Goal: Information Seeking & Learning: Learn about a topic

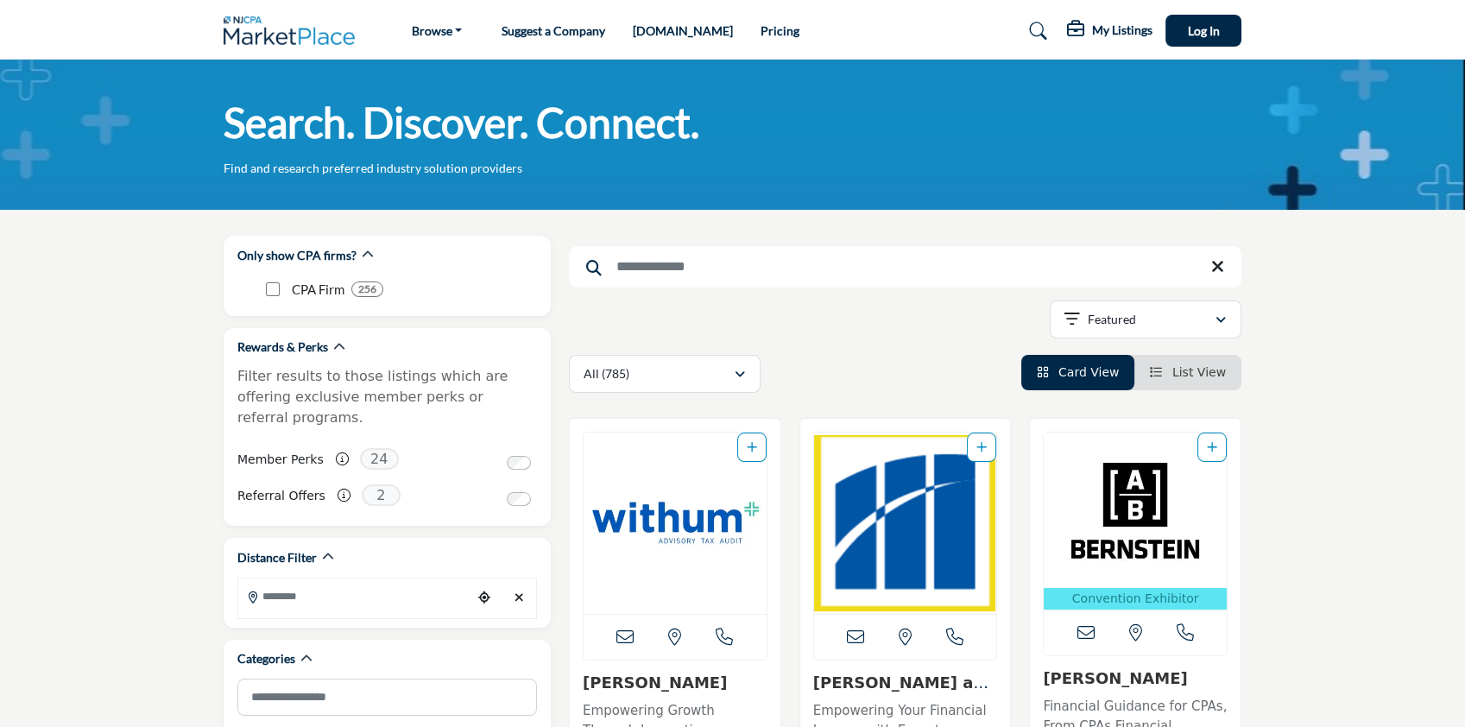
click at [672, 271] on input "Search Keyword" at bounding box center [905, 266] width 673 height 41
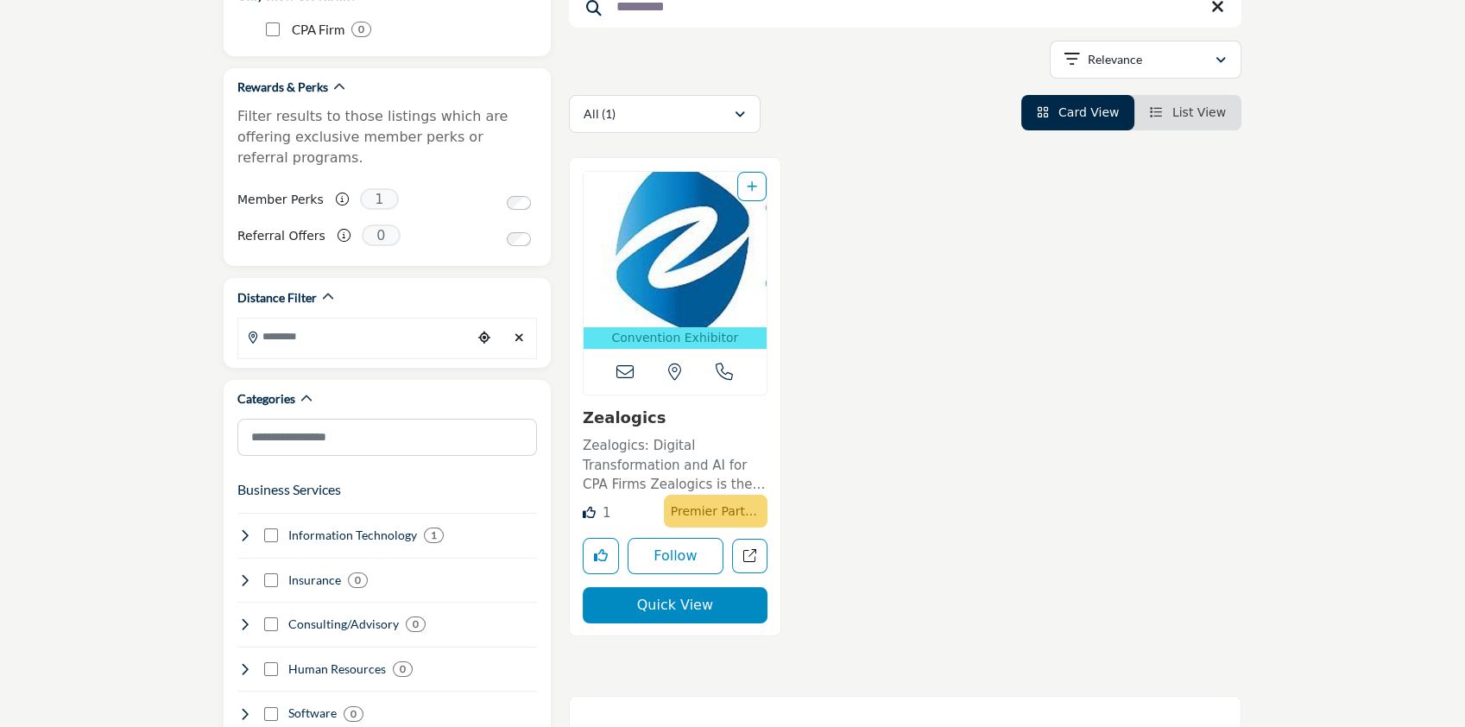
scroll to position [281, 0]
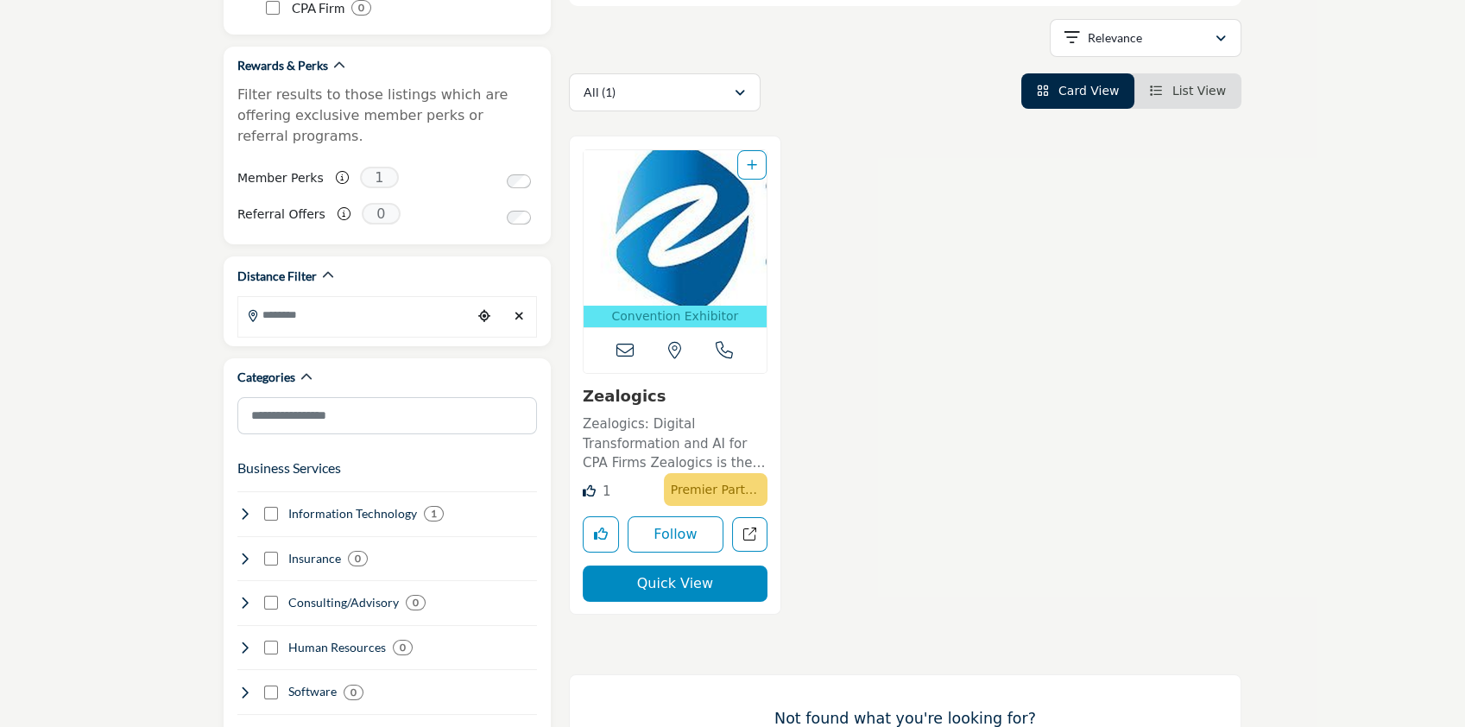
type input "*********"
click at [678, 259] on img "Open Listing in new tab" at bounding box center [675, 227] width 183 height 155
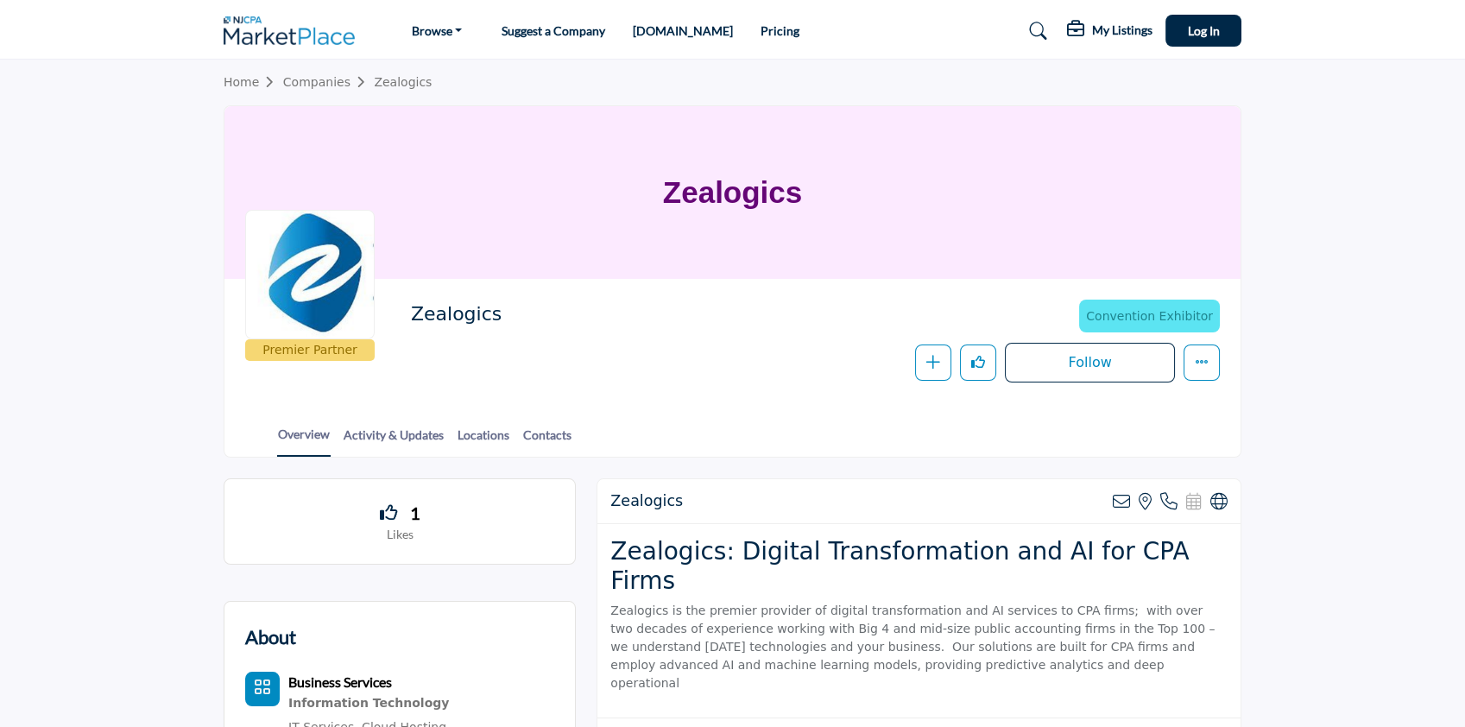
click at [958, 726] on icon at bounding box center [962, 740] width 14 height 16
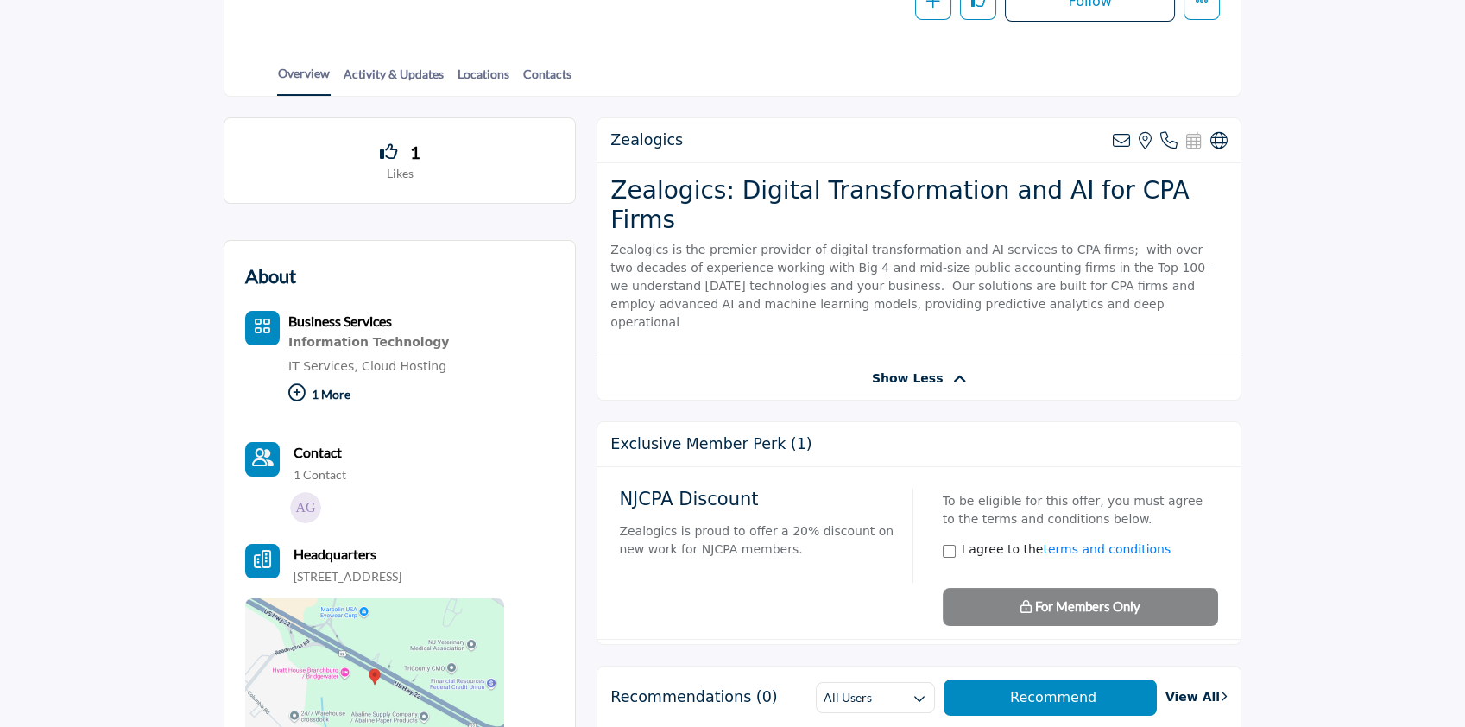
scroll to position [370, 0]
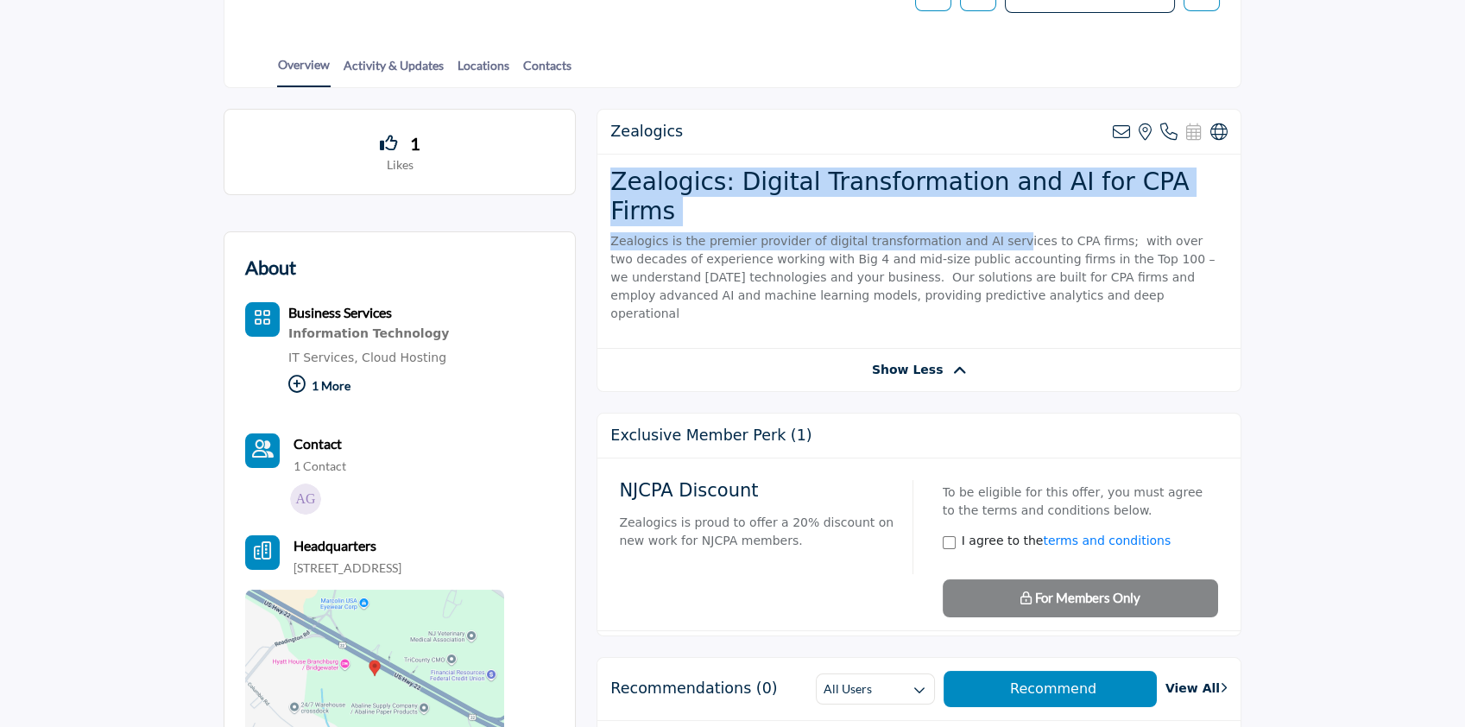
drag, startPoint x: 612, startPoint y: 176, endPoint x: 981, endPoint y: 205, distance: 369.8
click at [981, 205] on div "Zealogics: Digital Transformation and AI for CPA Firms Zealogics is the premier…" at bounding box center [918, 251] width 643 height 193
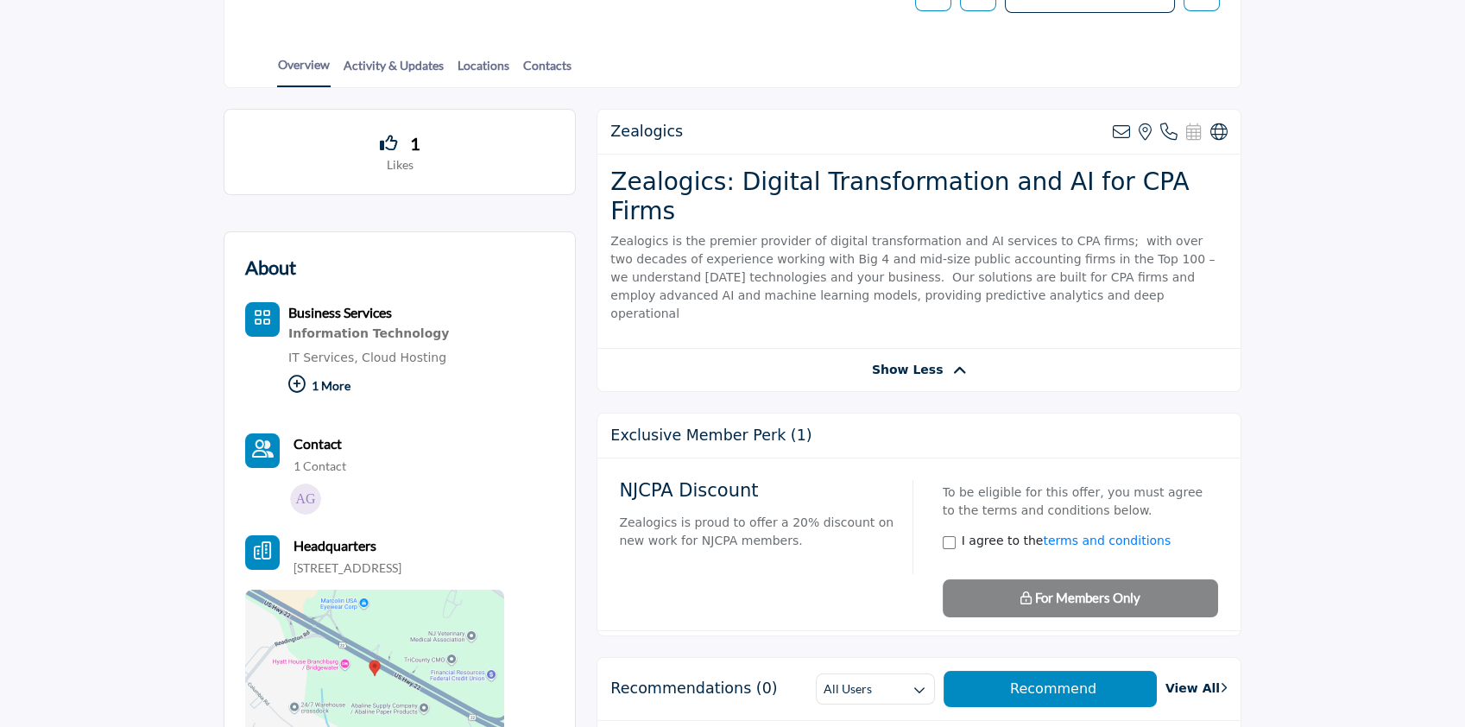
click at [1024, 283] on div "Zealogics: Digital Transformation and AI for CPA Firms Zealogics is the premier…" at bounding box center [918, 251] width 643 height 193
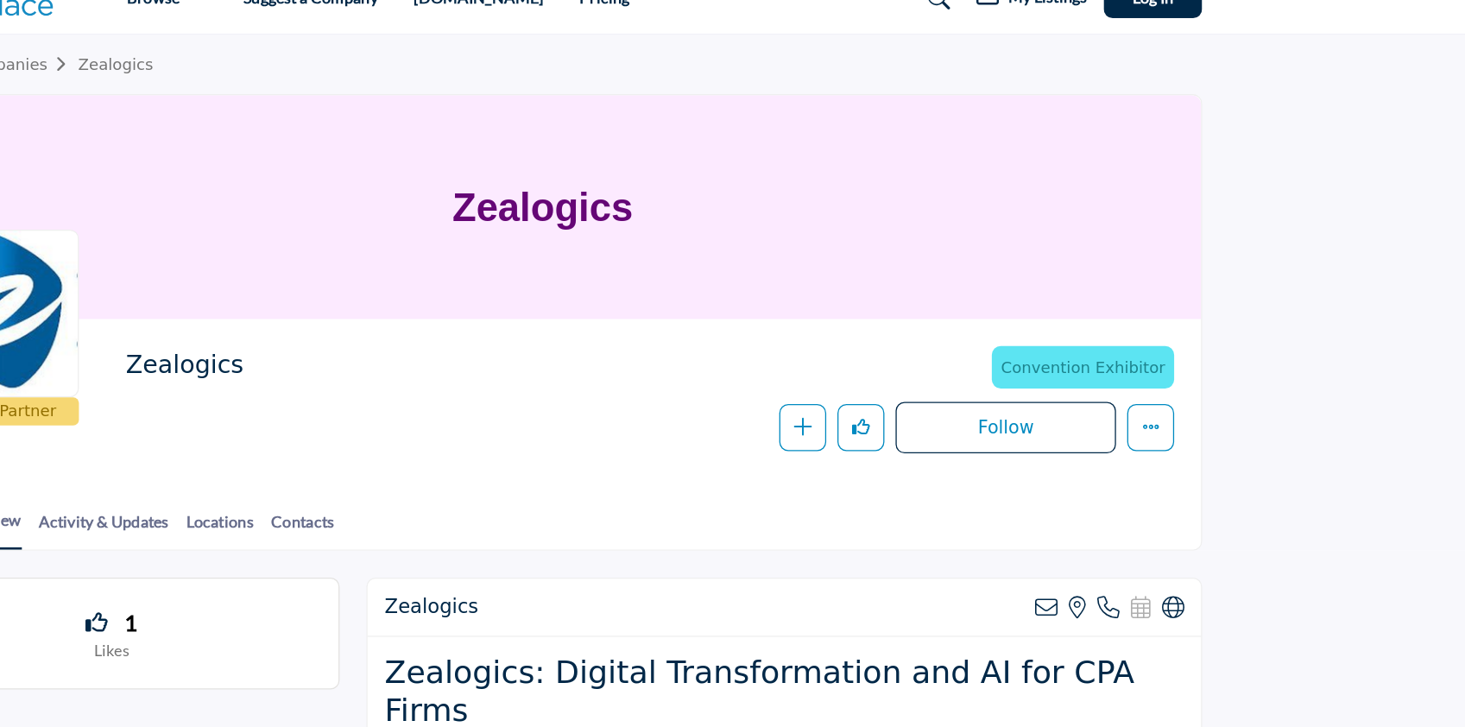
scroll to position [22, 0]
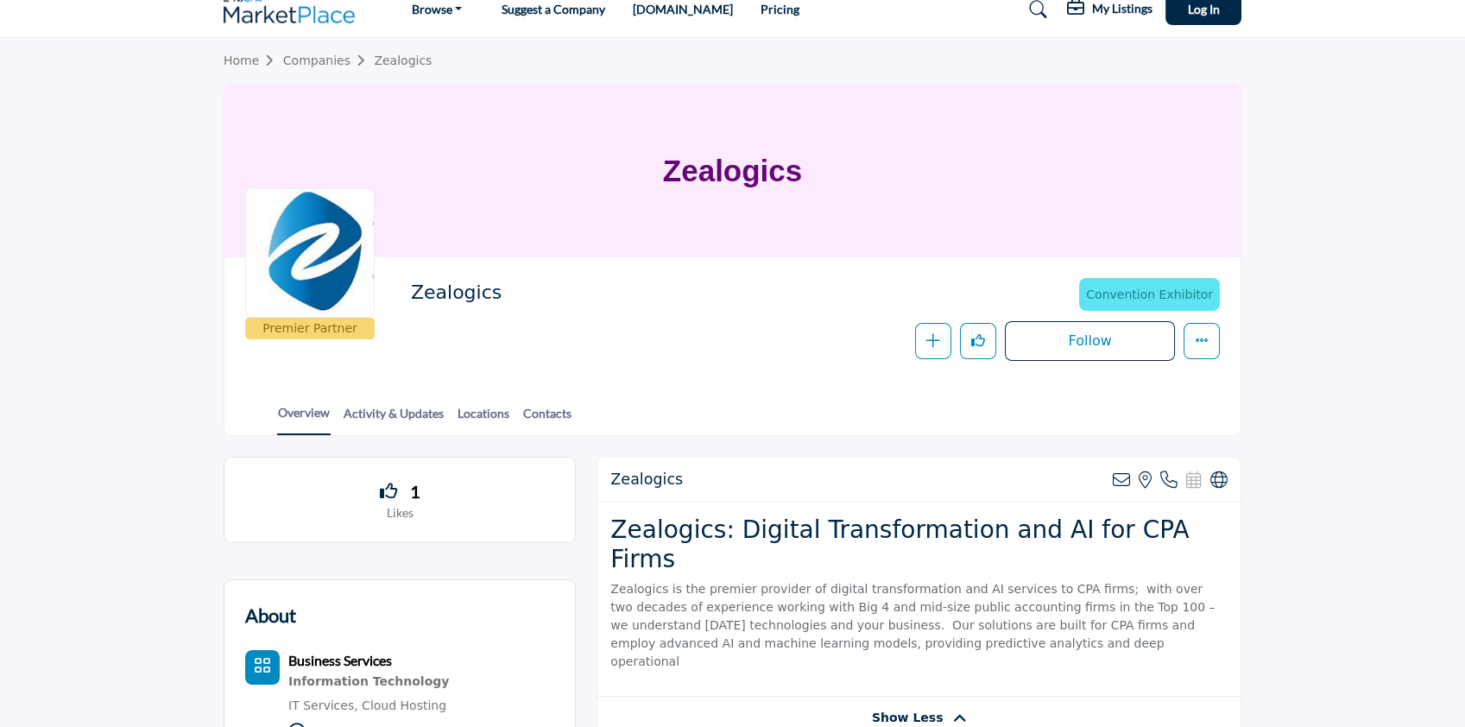
drag, startPoint x: 612, startPoint y: 557, endPoint x: 1066, endPoint y: 632, distance: 460.3
click at [1066, 632] on div "Zealogics: Digital Transformation and AI for CPA Firms Zealogics is the premier…" at bounding box center [918, 599] width 643 height 193
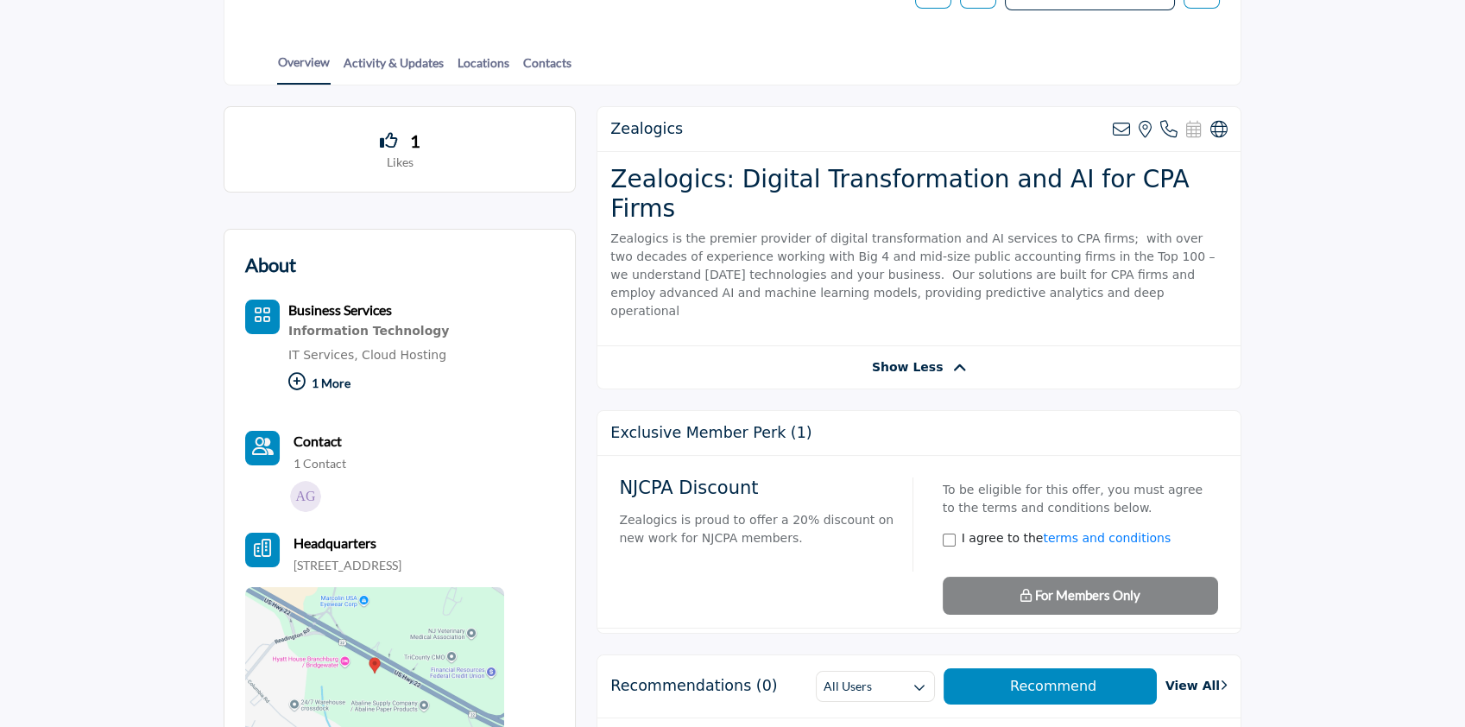
scroll to position [387, 0]
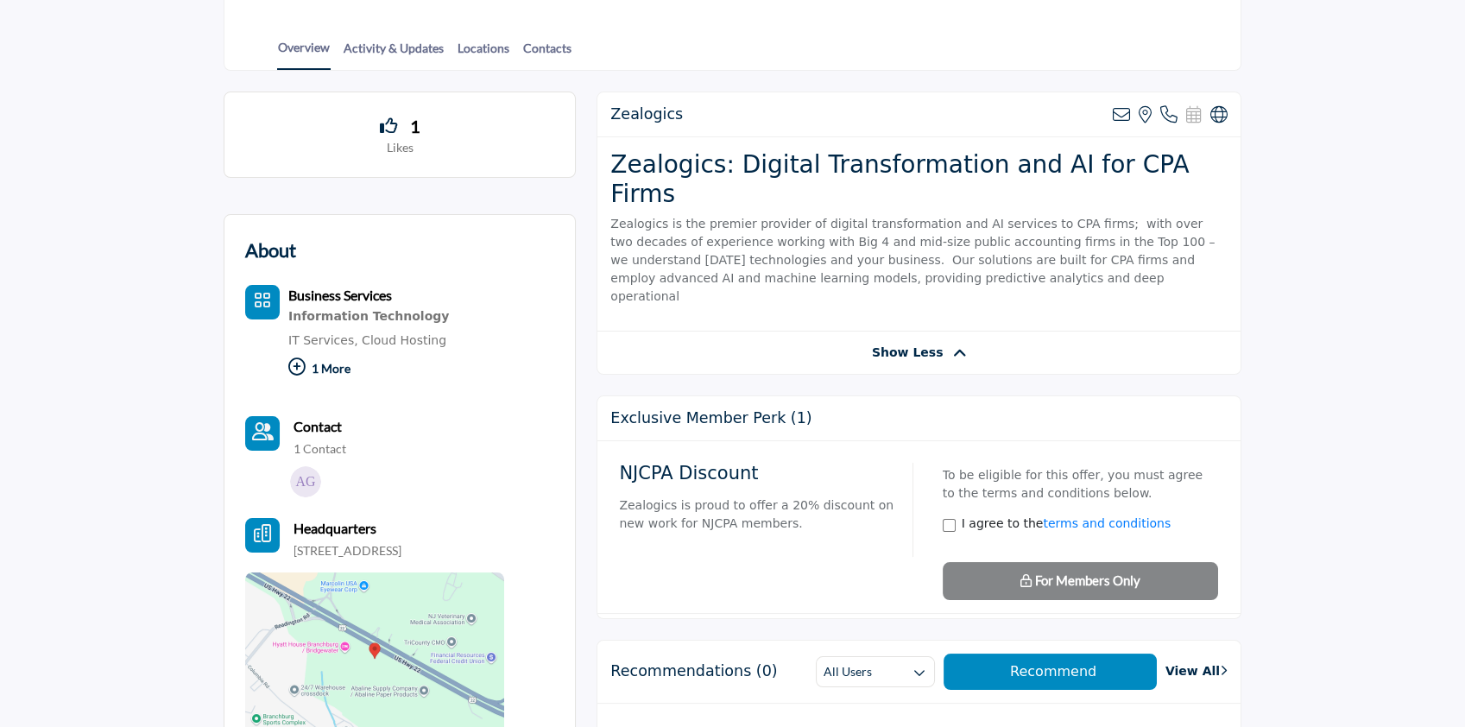
click at [952, 345] on icon at bounding box center [959, 353] width 14 height 16
click at [926, 344] on span "Show More" at bounding box center [906, 353] width 75 height 18
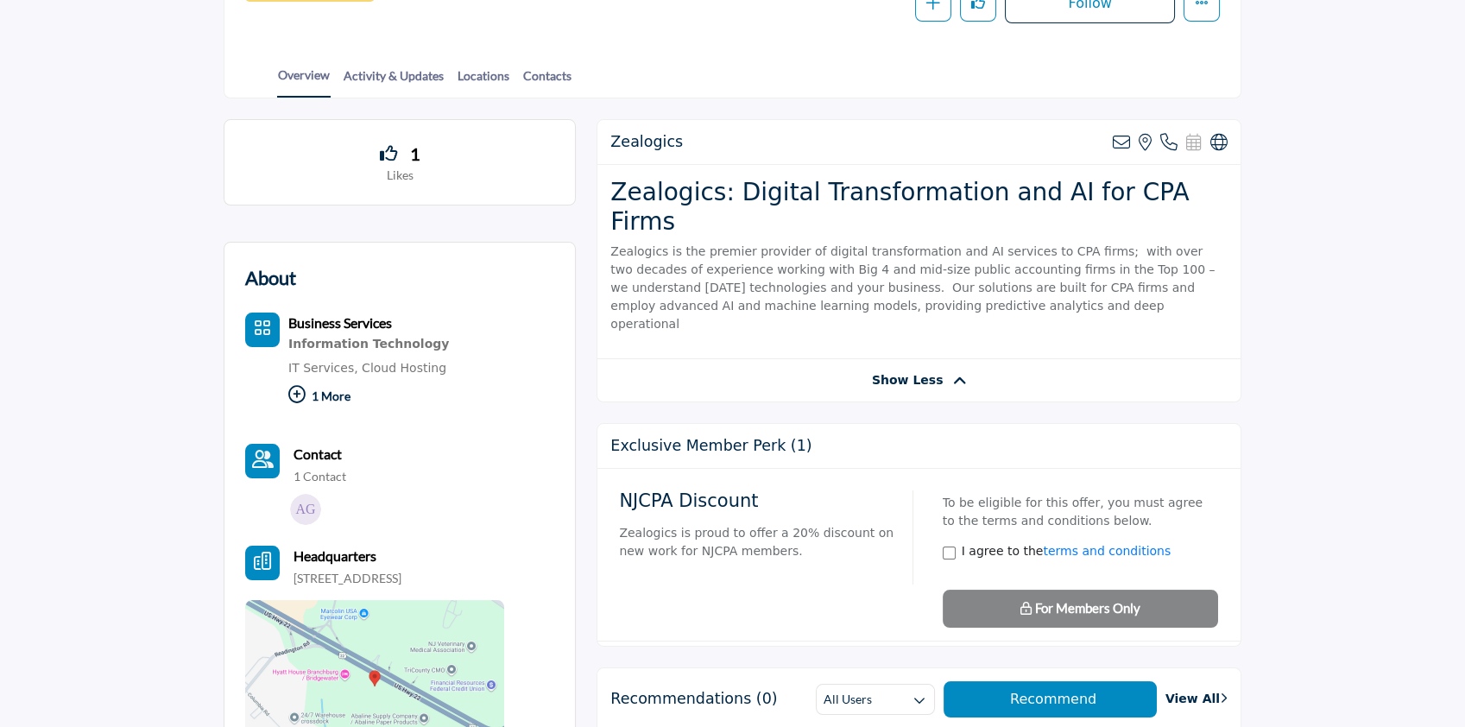
scroll to position [314, 0]
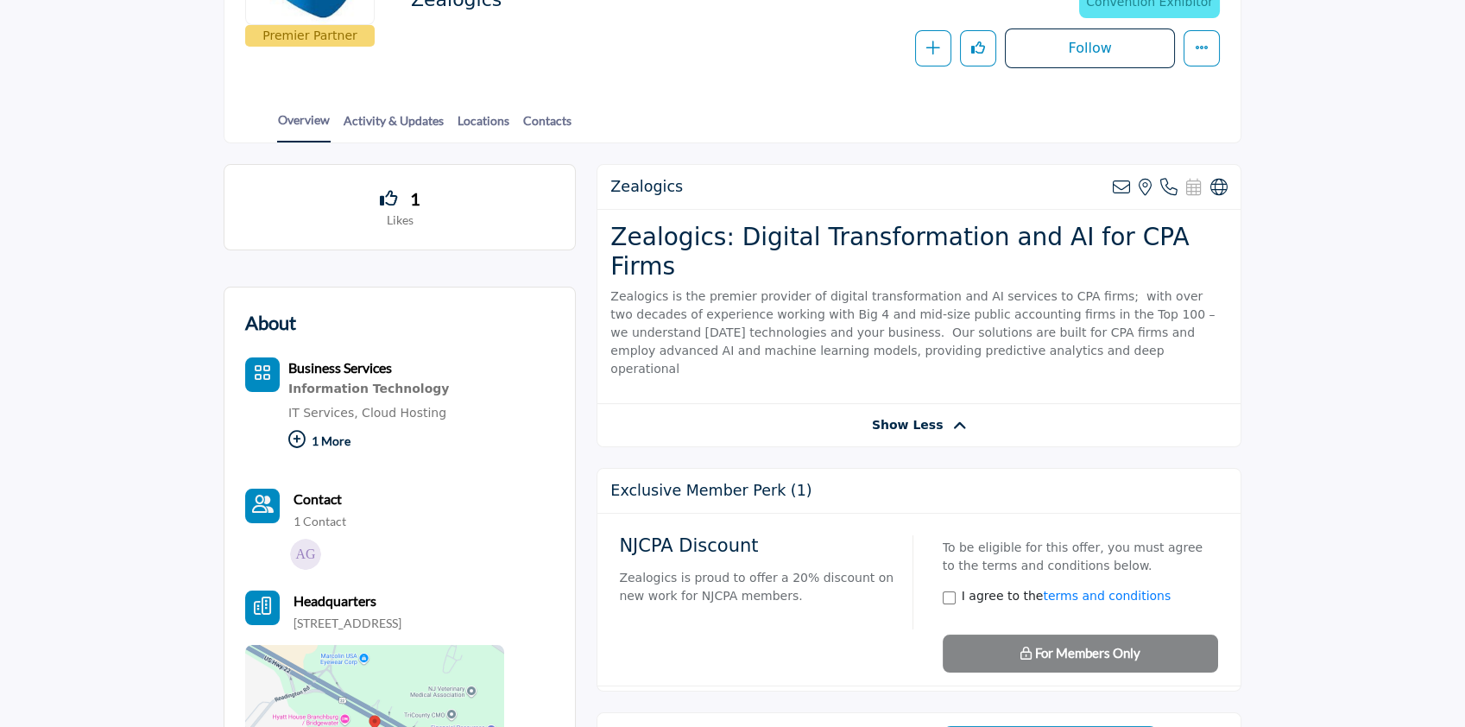
drag, startPoint x: 612, startPoint y: 234, endPoint x: 1013, endPoint y: 321, distance: 410.0
click at [1013, 321] on div "Zealogics: Digital Transformation and AI for CPA Firms Zealogics is the premier…" at bounding box center [918, 306] width 643 height 193
copy div "Zealogics: Digital Transformation and AI for CPA Firms Zealogics is the premier…"
click at [1217, 344] on div "Zealogics: Digital Transformation and AI for CPA Firms Zealogics is the premier…" at bounding box center [918, 306] width 643 height 193
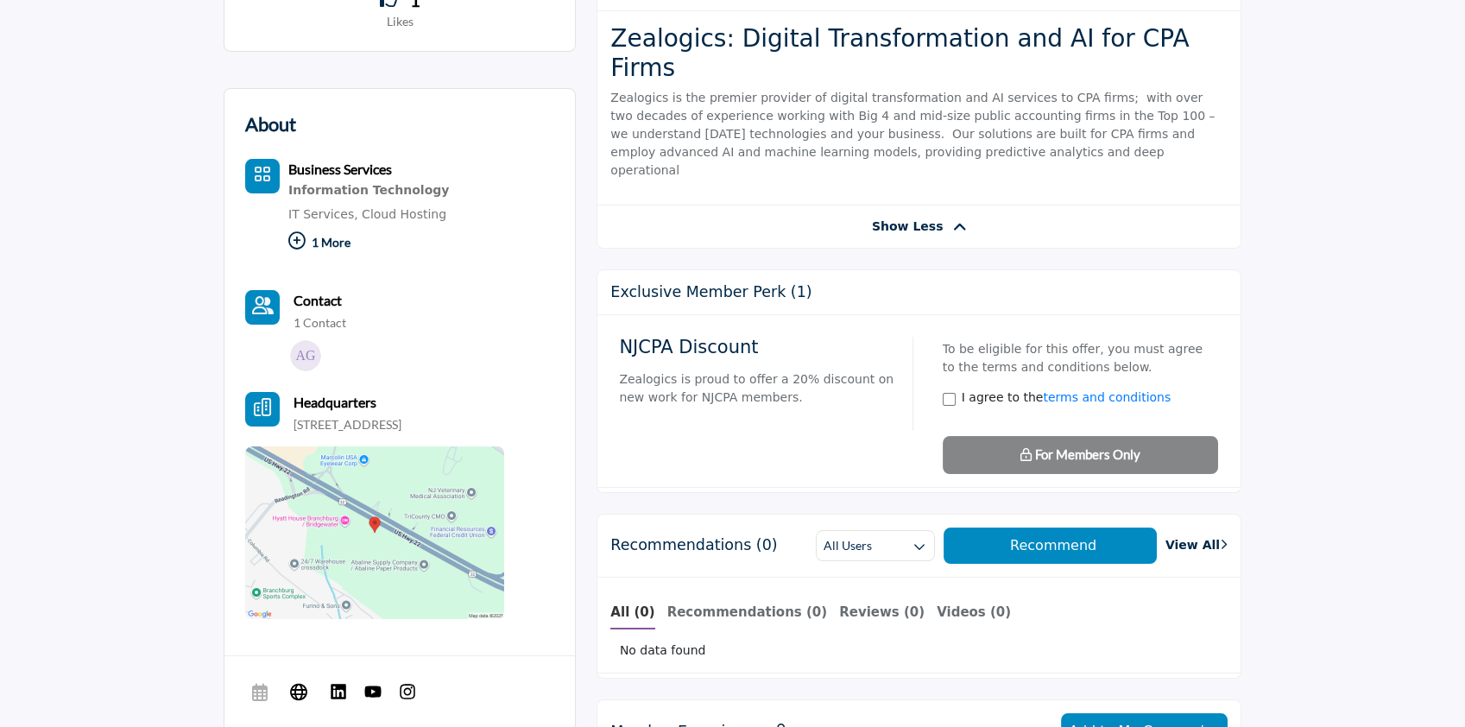
scroll to position [0, 0]
